Goal: Transaction & Acquisition: Download file/media

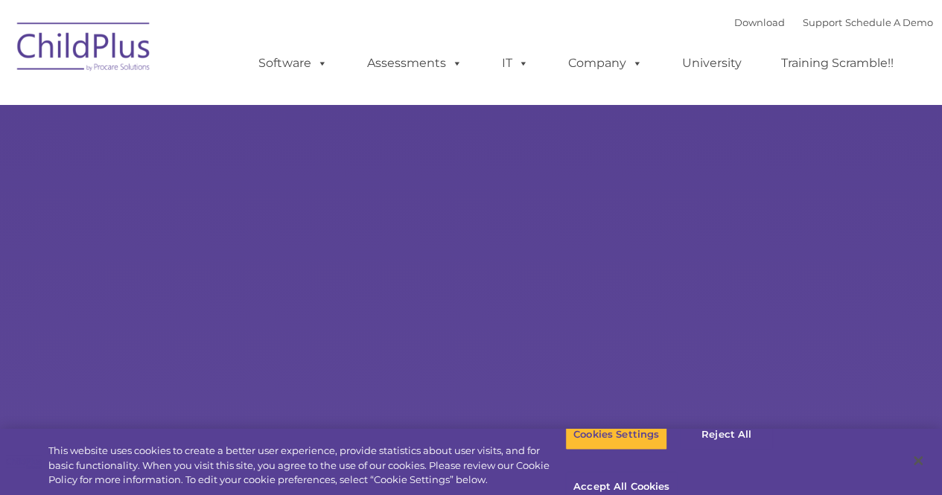
type input ""
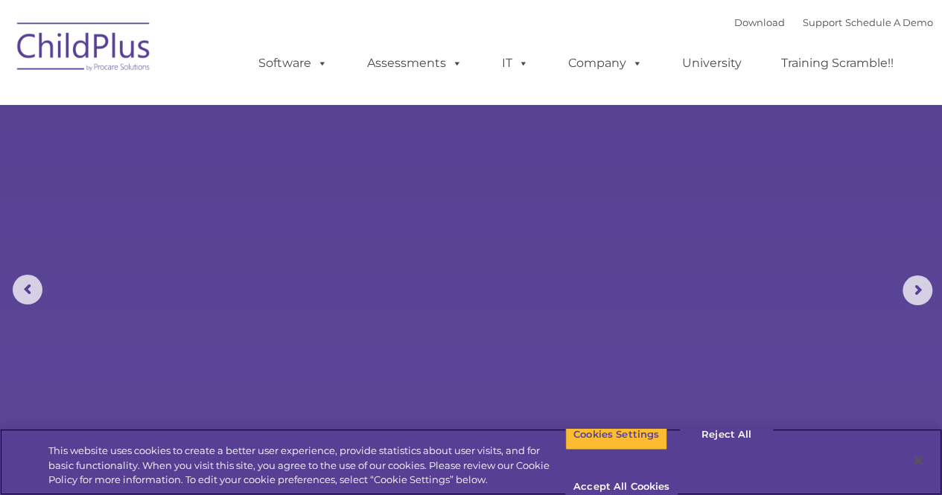
select select "MEDIUM"
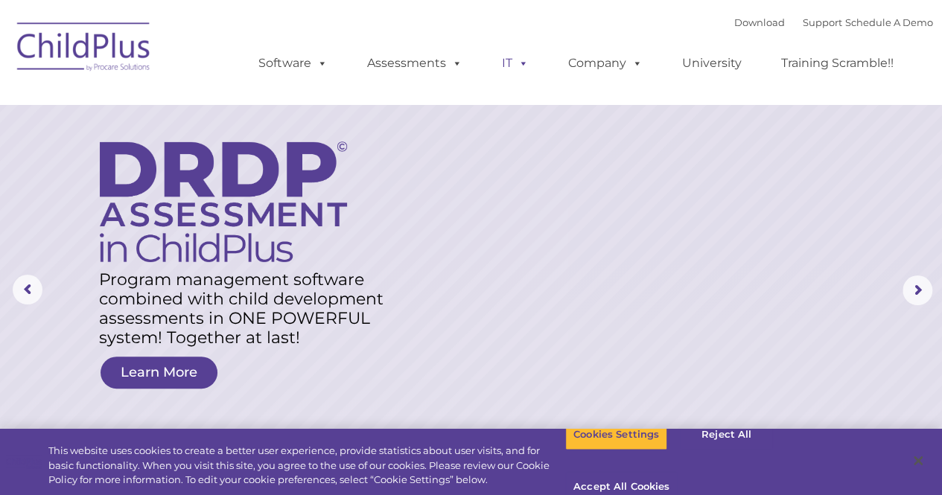
click at [513, 65] on span at bounding box center [521, 63] width 16 height 14
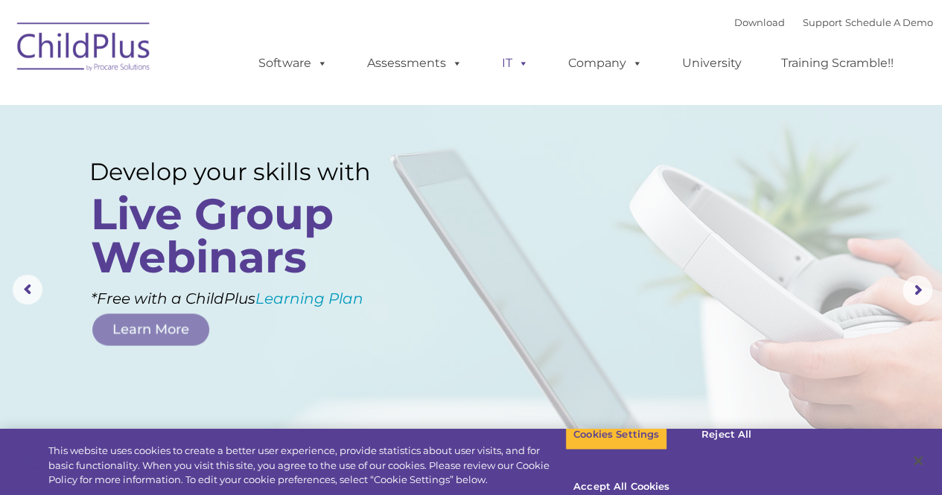
click at [510, 64] on link "IT" at bounding box center [515, 63] width 57 height 30
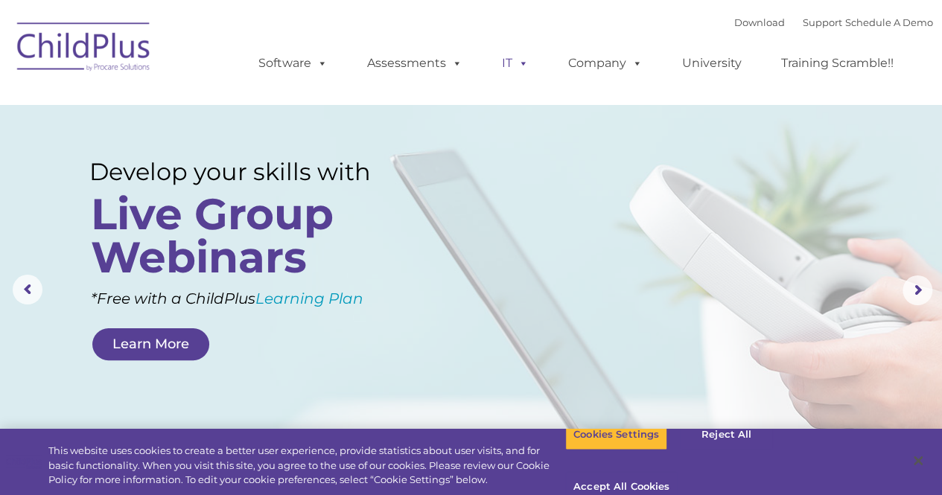
click at [524, 62] on span at bounding box center [521, 63] width 16 height 14
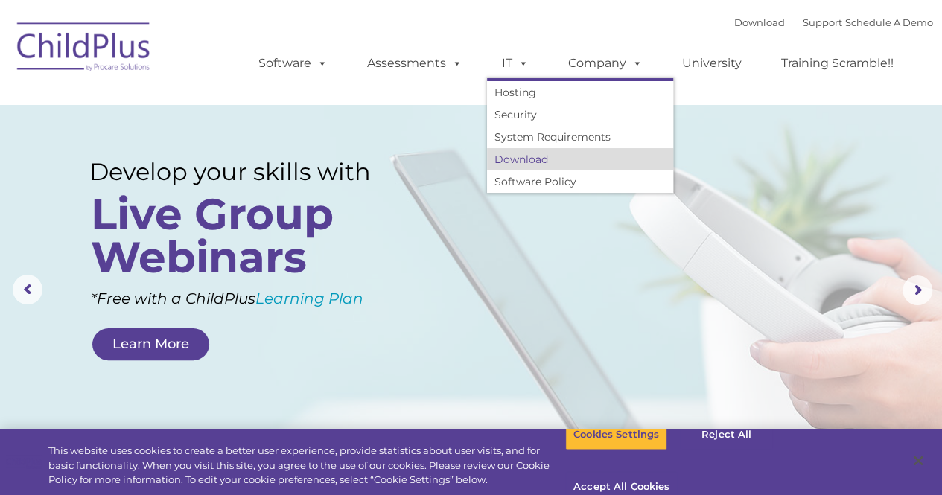
click at [533, 159] on link "Download" at bounding box center [580, 159] width 186 height 22
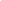
drag, startPoint x: 0, startPoint y: 0, endPoint x: 437, endPoint y: 52, distance: 439.7
click at [0, 0] on html at bounding box center [0, 0] width 0 height 0
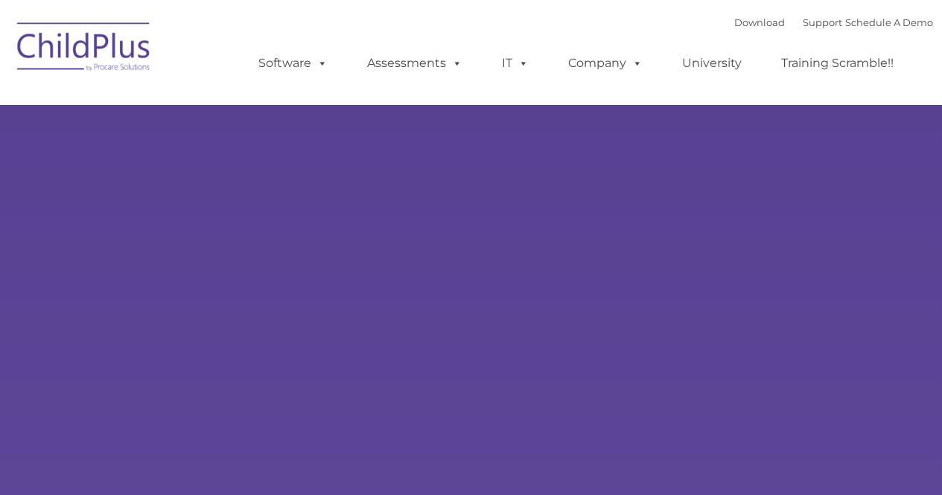
type input ""
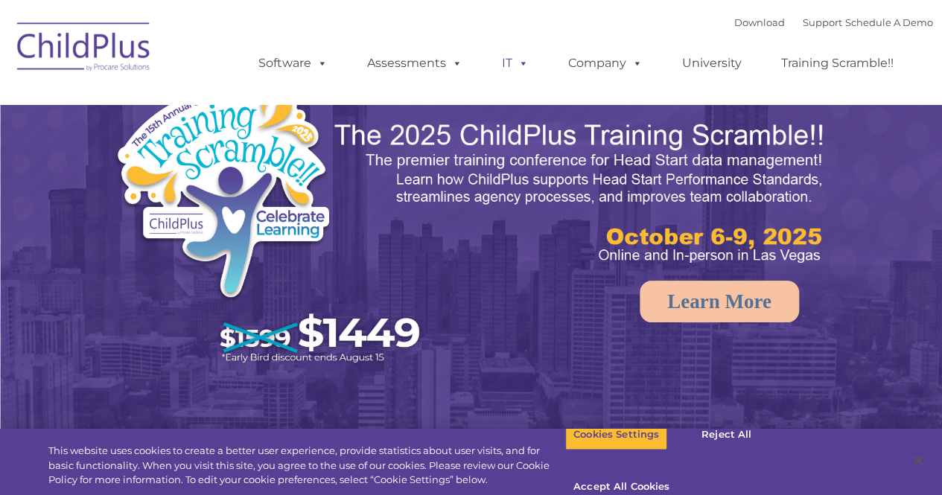
select select "MEDIUM"
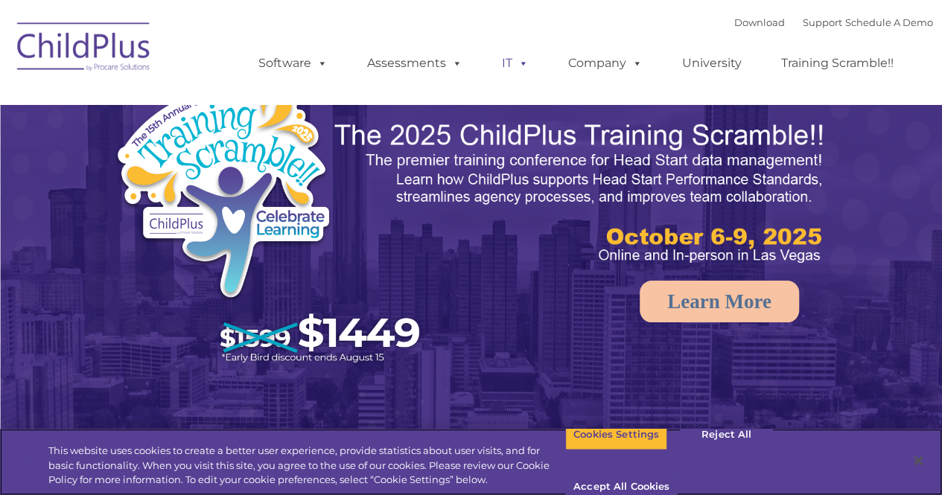
click at [514, 70] on span at bounding box center [521, 63] width 16 height 14
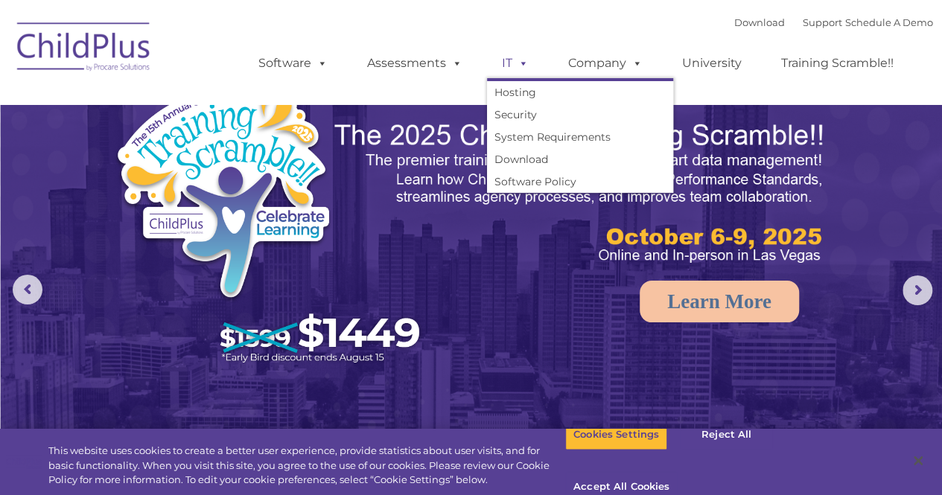
click at [514, 63] on span at bounding box center [521, 63] width 16 height 14
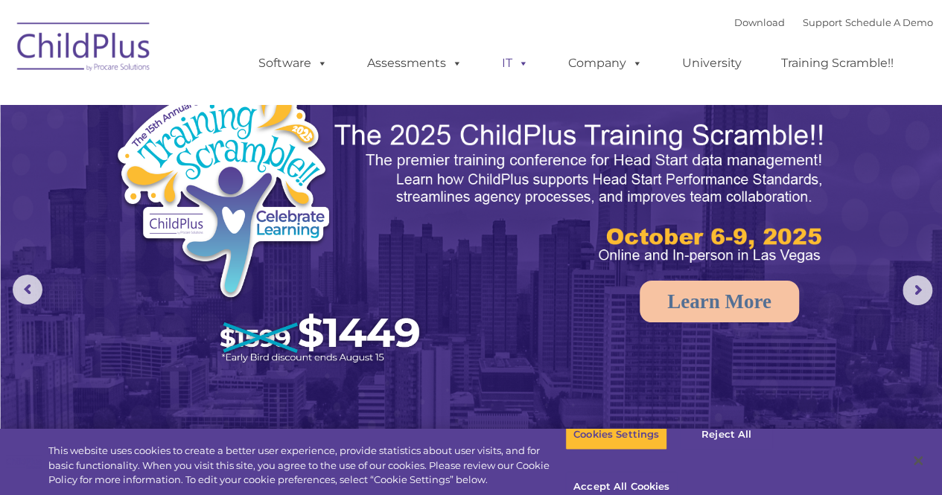
click at [514, 59] on span at bounding box center [521, 63] width 16 height 14
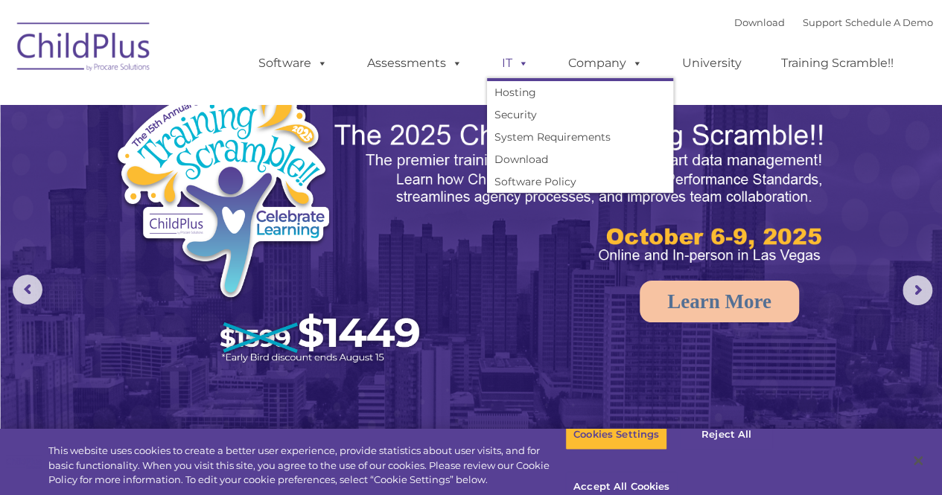
click at [507, 62] on link "IT" at bounding box center [515, 63] width 57 height 30
click at [523, 159] on link "Download" at bounding box center [580, 159] width 186 height 22
